Goal: Communication & Community: Participate in discussion

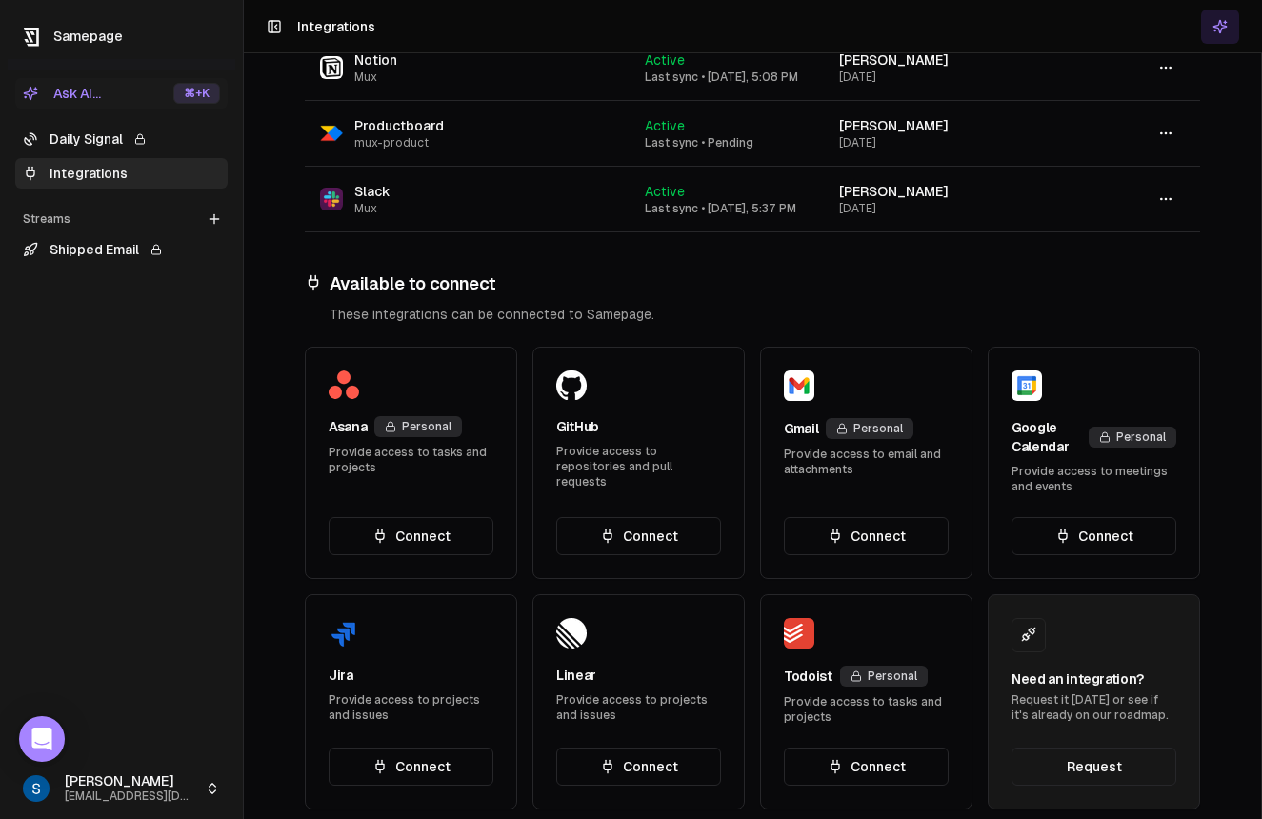
scroll to position [403, 0]
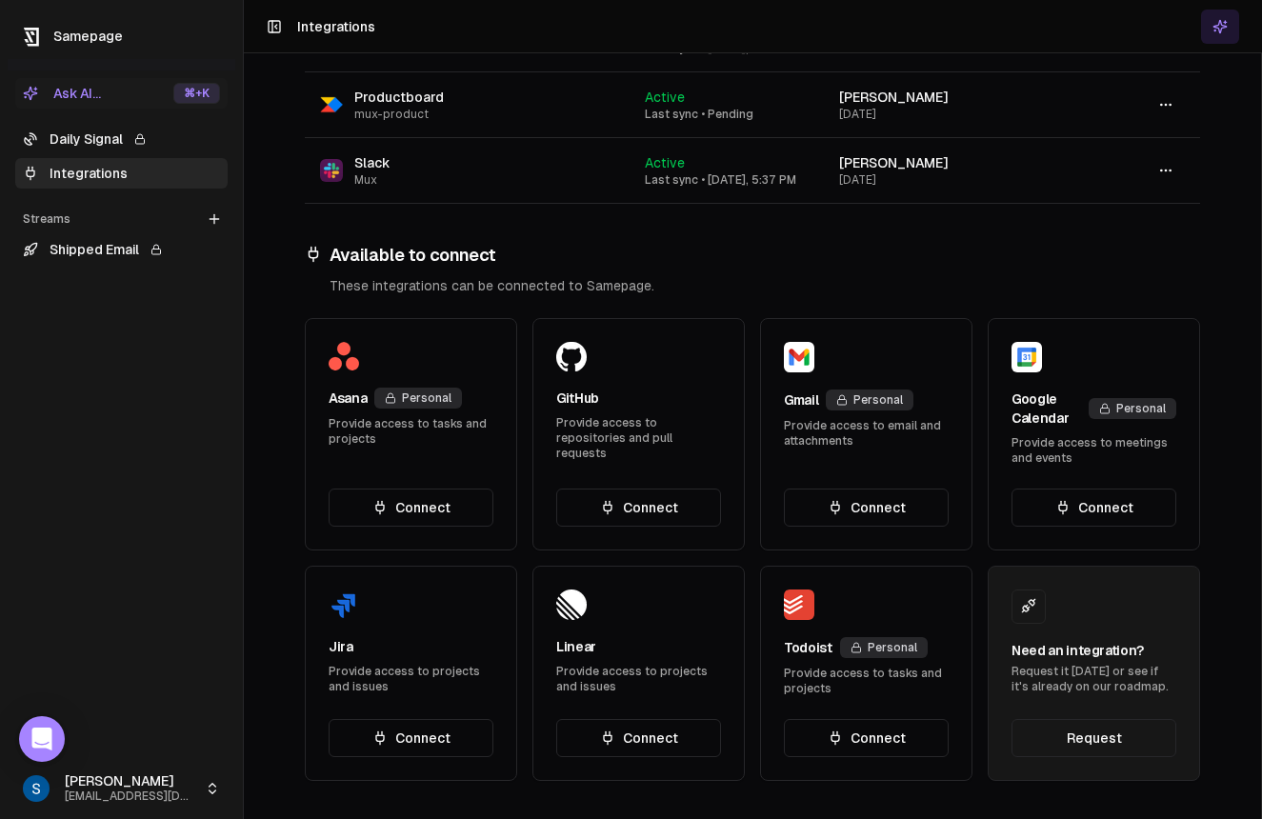
click at [420, 741] on button "Connect" at bounding box center [411, 738] width 165 height 38
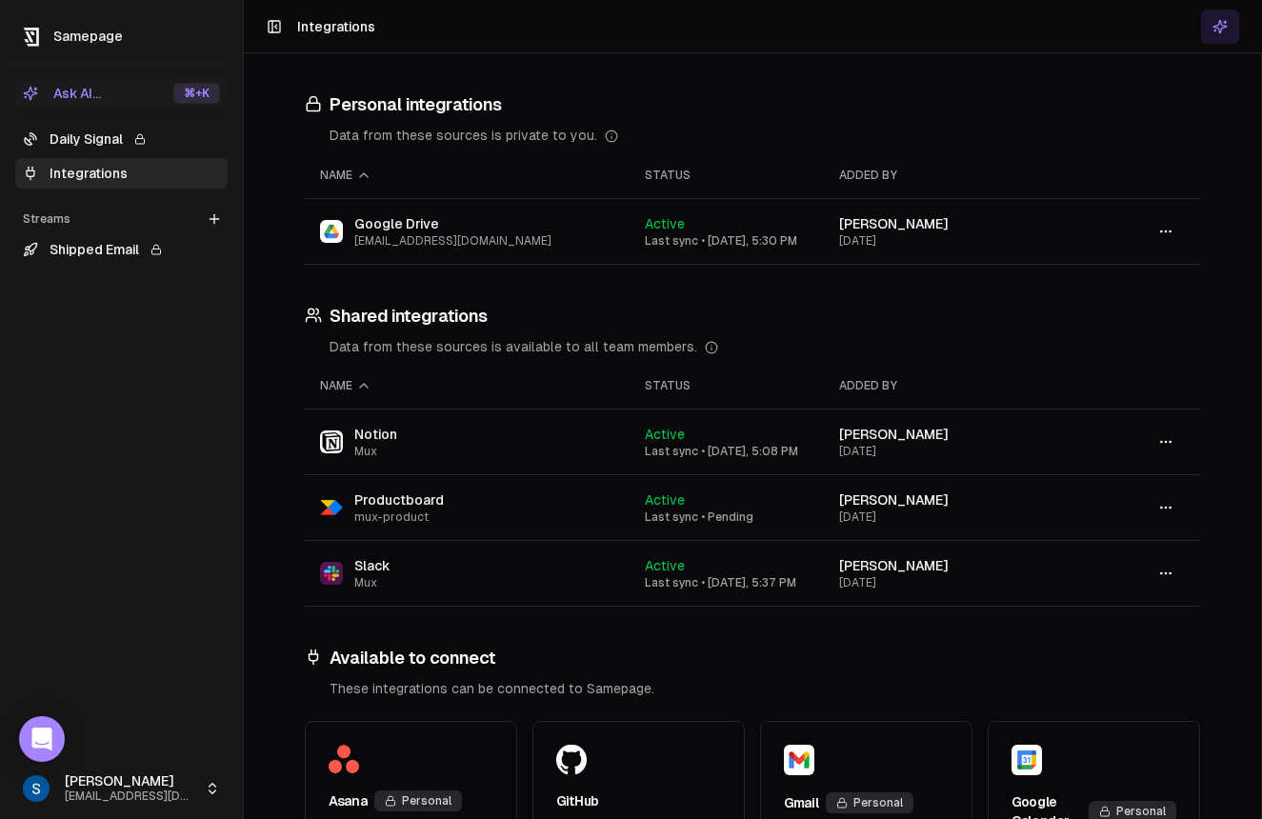
click at [118, 252] on link "Shipped Email" at bounding box center [121, 249] width 212 height 30
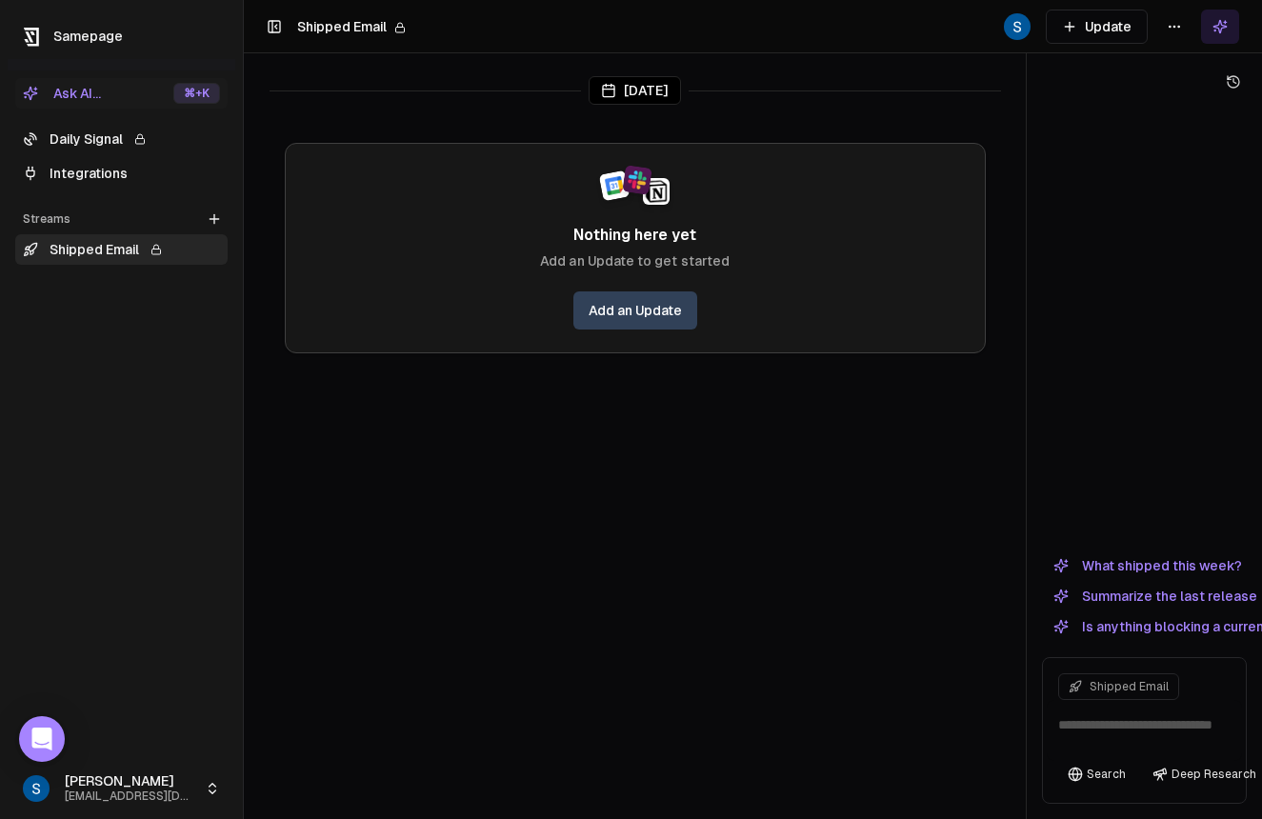
click at [1078, 716] on textarea at bounding box center [1144, 730] width 195 height 61
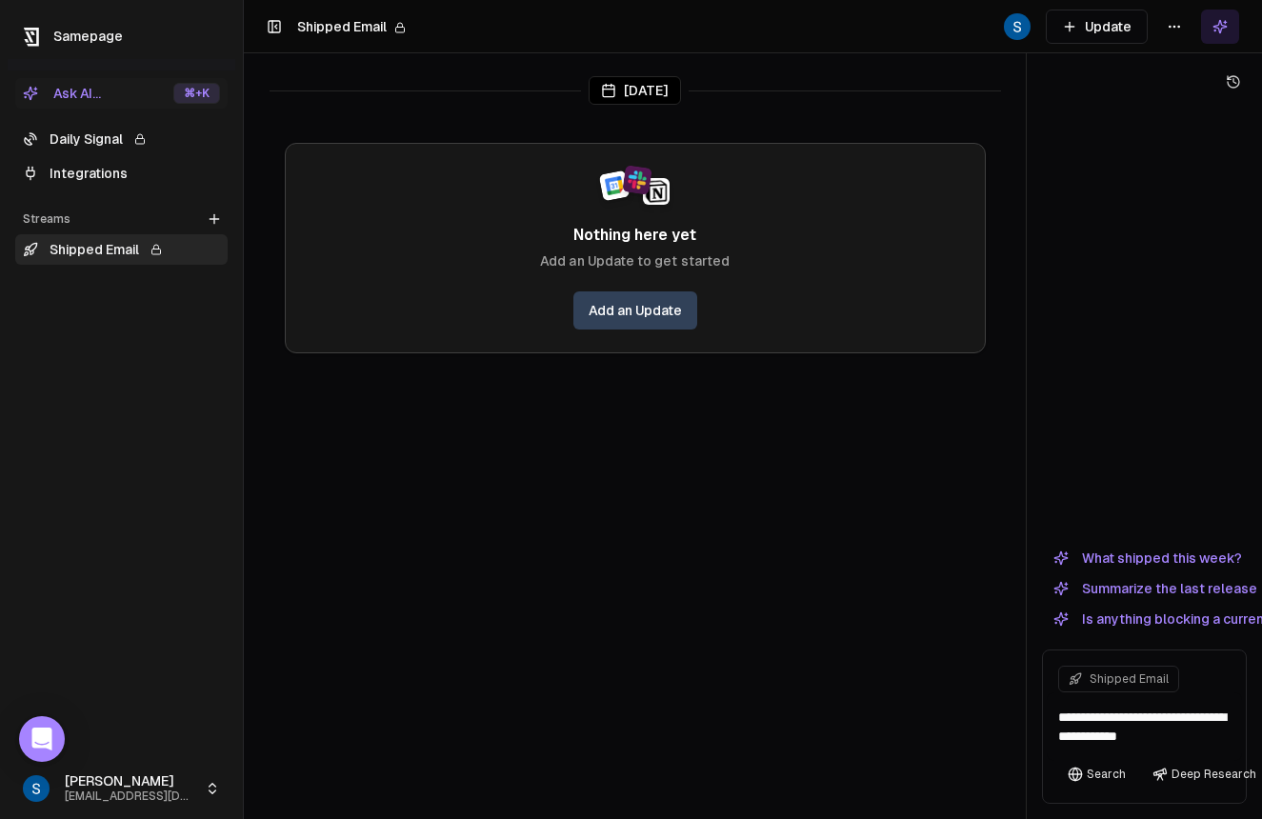
type textarea "**********"
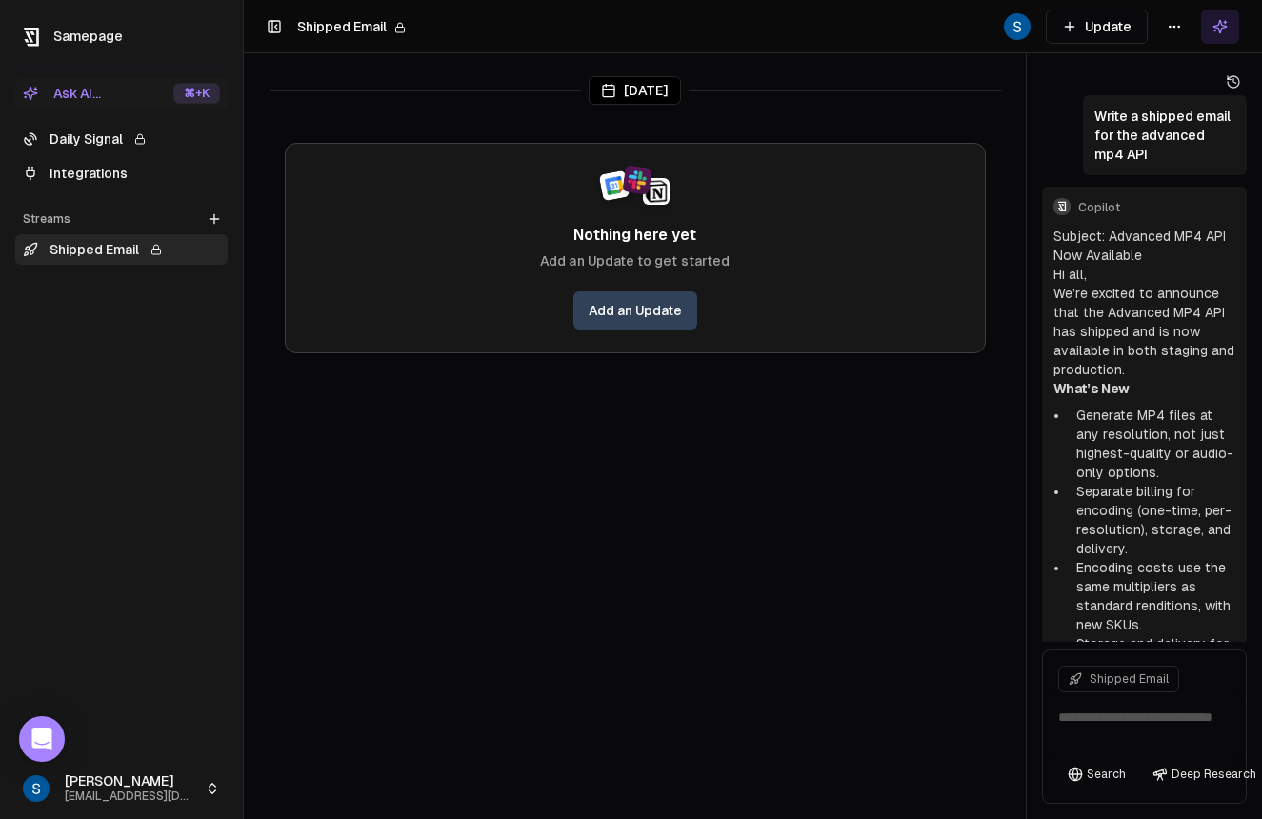
scroll to position [913, 0]
